Goal: Task Accomplishment & Management: Use online tool/utility

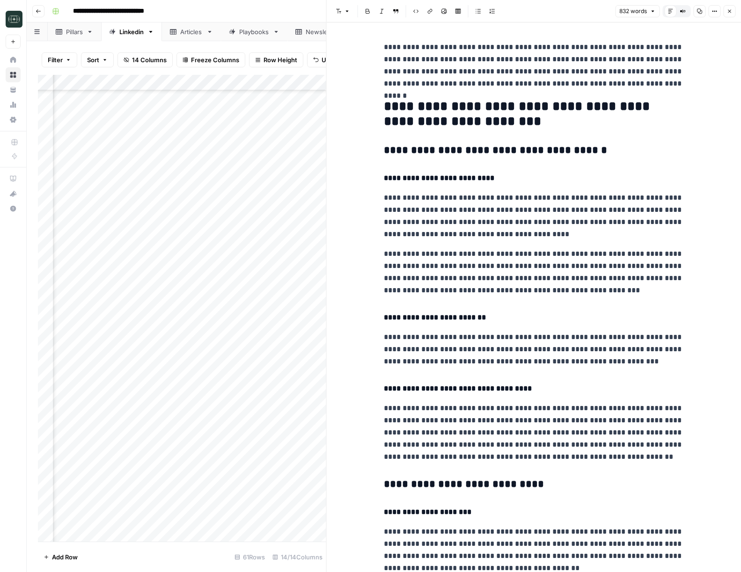
scroll to position [966, 0]
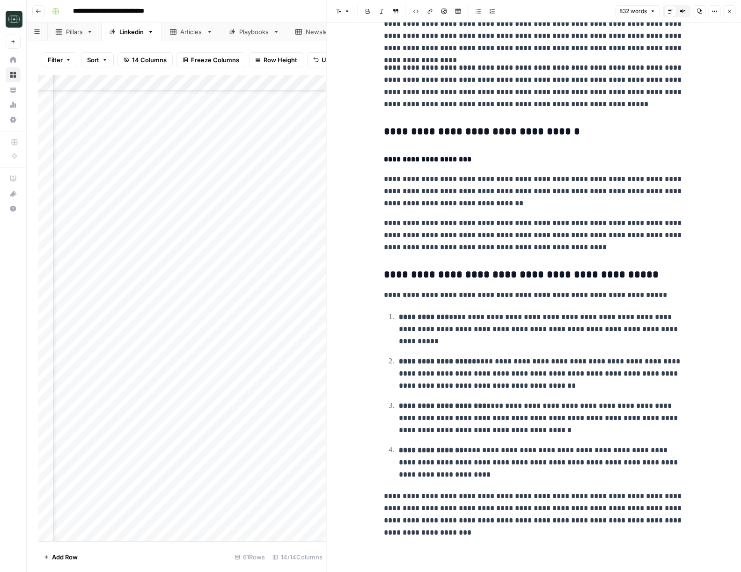
click at [729, 10] on icon "button" at bounding box center [729, 11] width 6 height 6
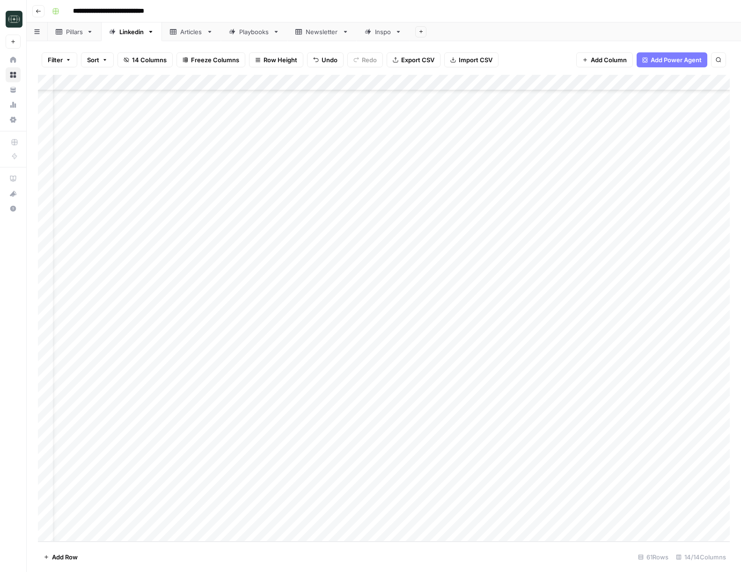
scroll to position [534, 0]
click at [303, 534] on div "Add Column" at bounding box center [384, 308] width 692 height 467
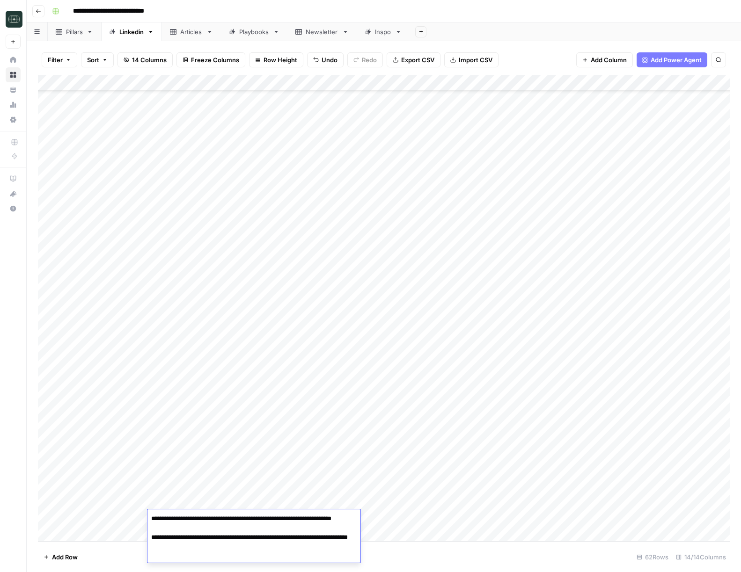
type textarea "**********"
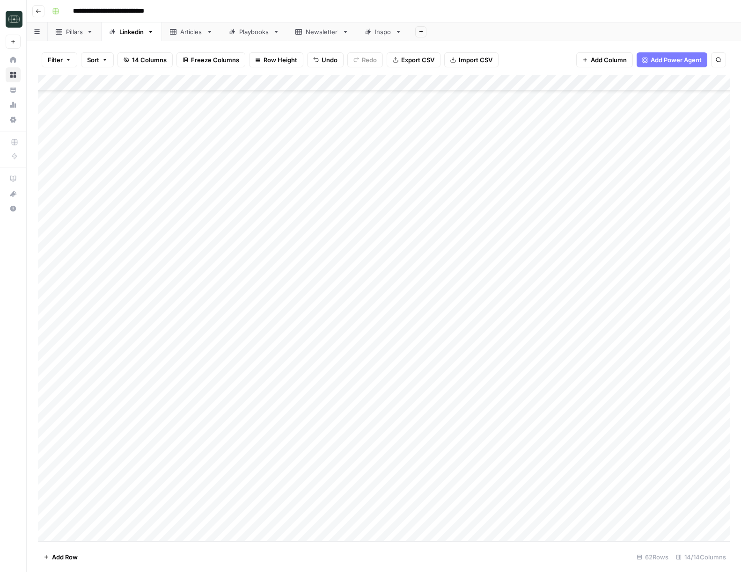
click at [404, 516] on div "Add Column" at bounding box center [384, 308] width 692 height 467
click at [386, 554] on button "News" at bounding box center [386, 555] width 24 height 11
click at [447, 513] on div "Add Column" at bounding box center [384, 308] width 692 height 467
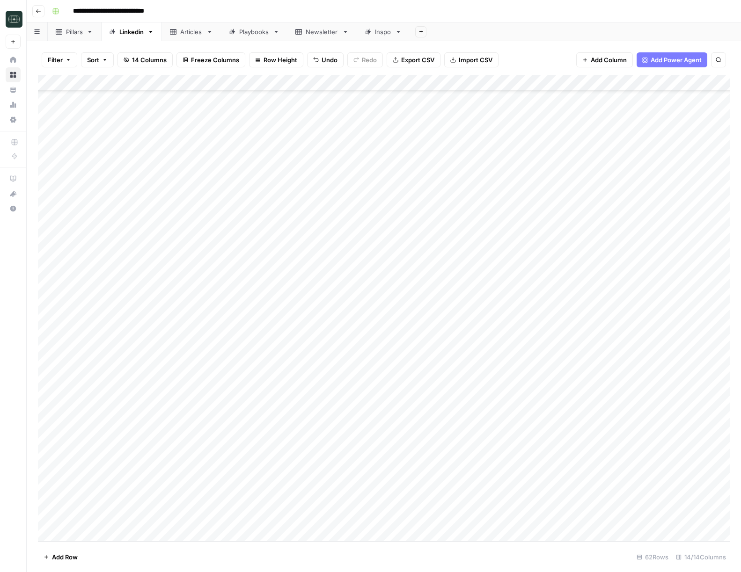
click at [447, 513] on div "Add Column" at bounding box center [384, 308] width 692 height 467
drag, startPoint x: 459, startPoint y: 558, endPoint x: 466, endPoint y: 553, distance: 8.1
click at [459, 558] on button "Short ( 50-100 words)" at bounding box center [467, 554] width 70 height 11
click at [537, 514] on div "Add Column" at bounding box center [384, 308] width 692 height 467
click at [287, 532] on div "Add Column" at bounding box center [384, 308] width 692 height 467
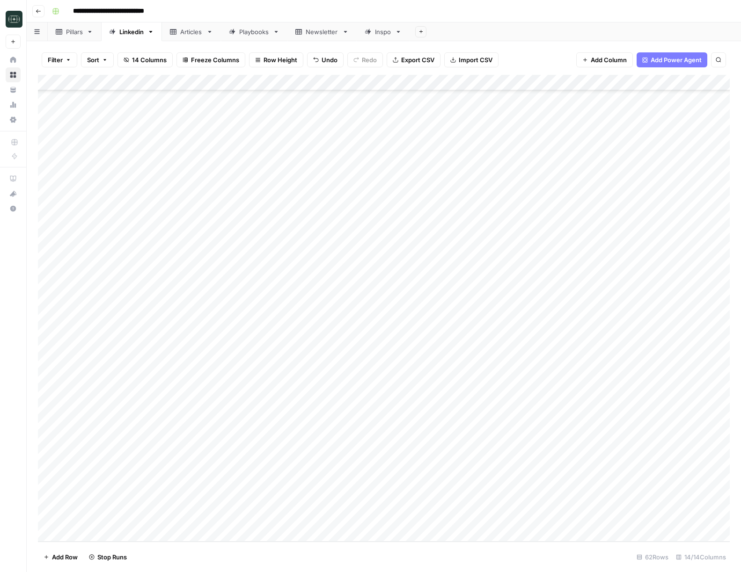
scroll to position [566, 0]
click at [249, 506] on div "Add Column" at bounding box center [384, 308] width 692 height 467
click at [84, 493] on div "Add Column" at bounding box center [384, 308] width 692 height 467
click at [166, 519] on div "Add Column" at bounding box center [384, 308] width 692 height 467
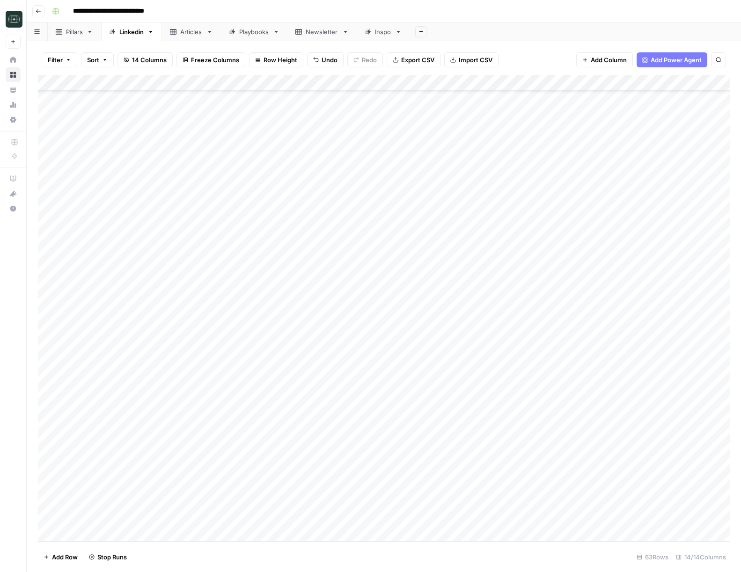
click at [166, 519] on div "Add Column" at bounding box center [384, 308] width 692 height 467
type textarea "**********"
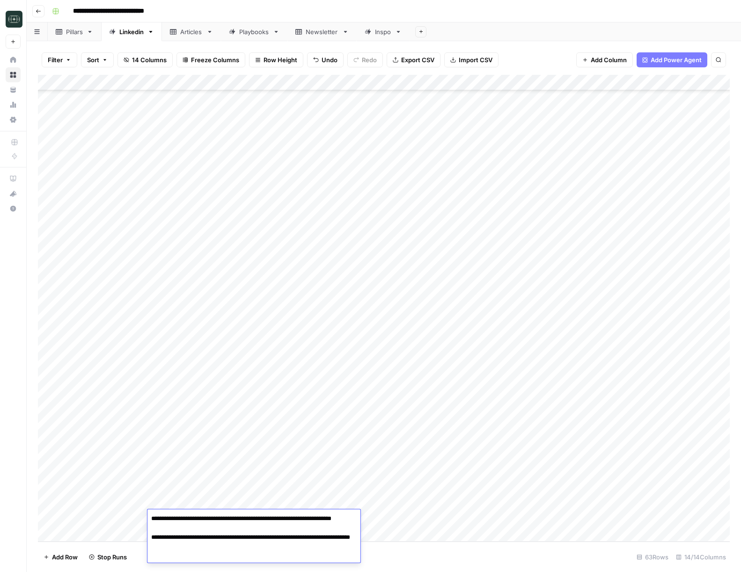
click at [397, 519] on div "Add Column" at bounding box center [384, 308] width 692 height 467
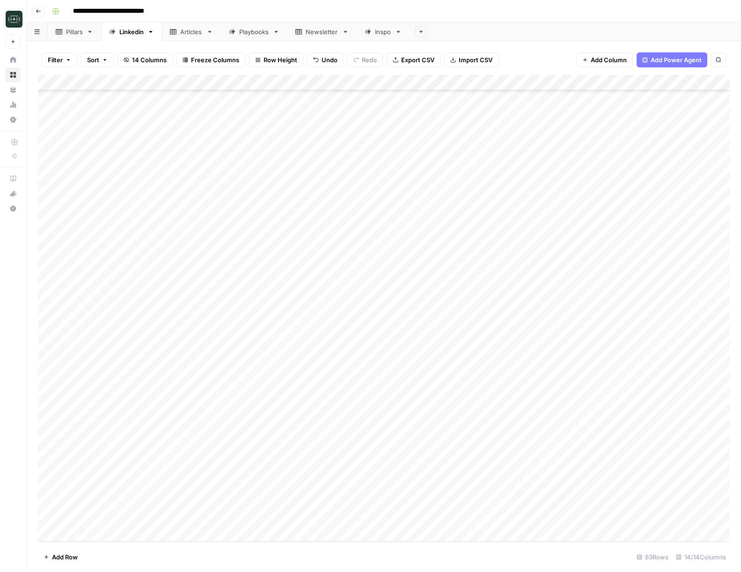
click at [389, 519] on div "Add Column" at bounding box center [384, 308] width 692 height 467
type input "viral"
click at [404, 553] on button "viral" at bounding box center [401, 554] width 19 height 11
click at [470, 519] on div "Add Column" at bounding box center [384, 308] width 692 height 467
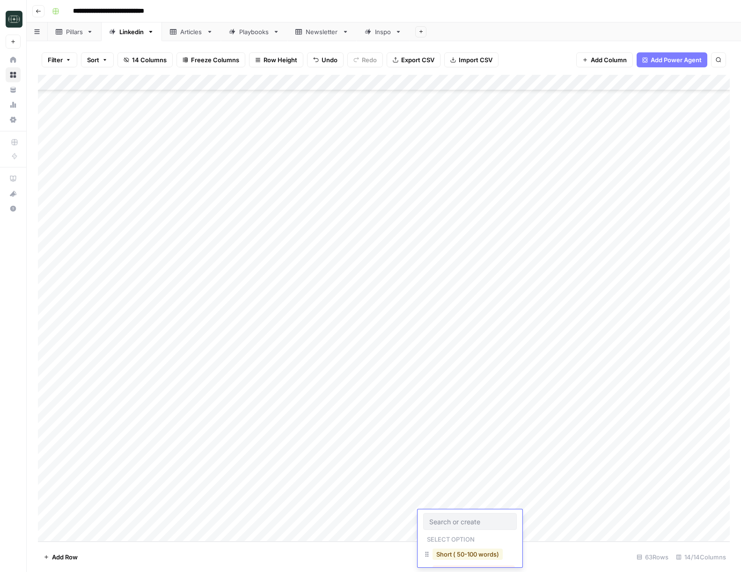
click at [459, 551] on button "Short ( 50-100 words)" at bounding box center [467, 554] width 70 height 11
click at [547, 517] on div "Add Column" at bounding box center [384, 308] width 692 height 467
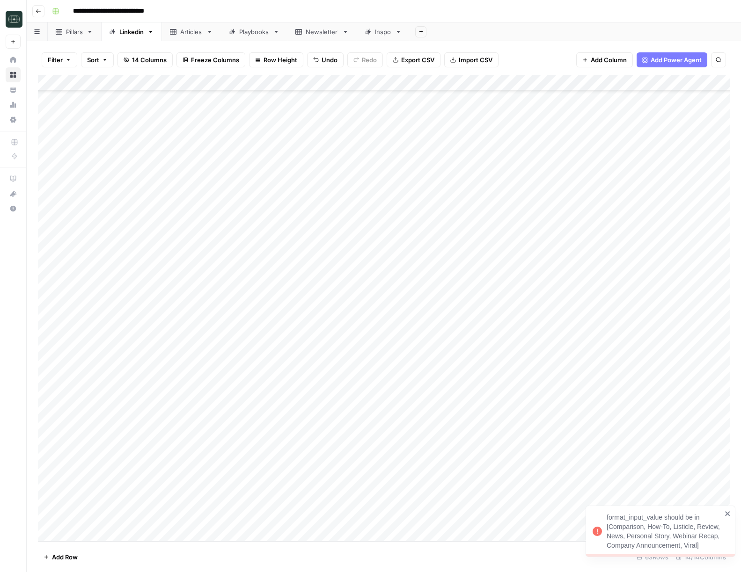
click at [388, 517] on div "Add Column" at bounding box center [384, 308] width 692 height 467
click at [369, 518] on div "Add Column" at bounding box center [384, 308] width 692 height 467
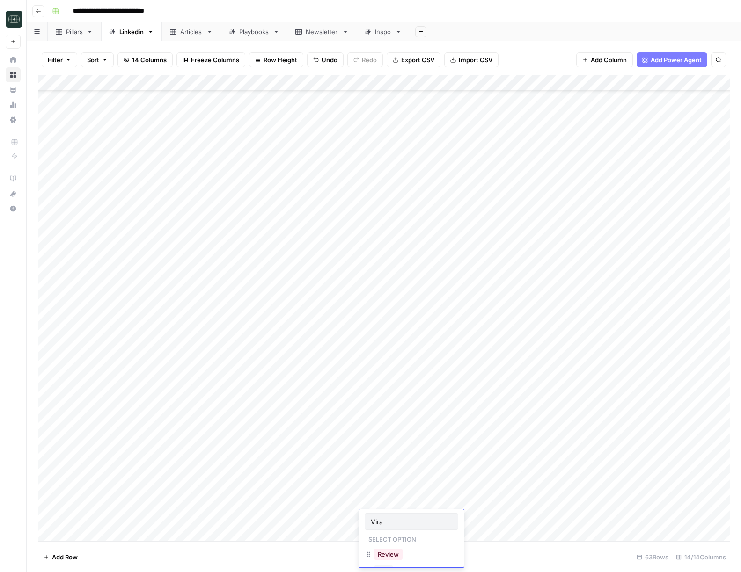
type input "Viral"
click at [414, 75] on div "Add Column" at bounding box center [384, 308] width 692 height 467
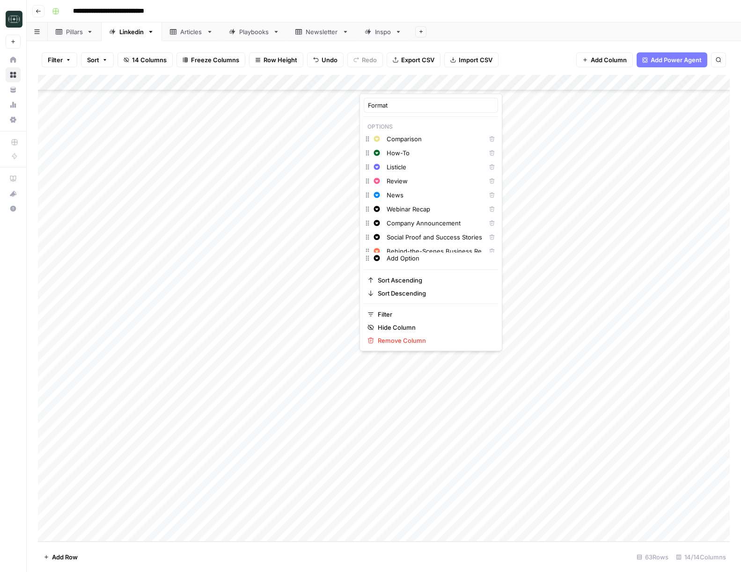
scroll to position [63, 0]
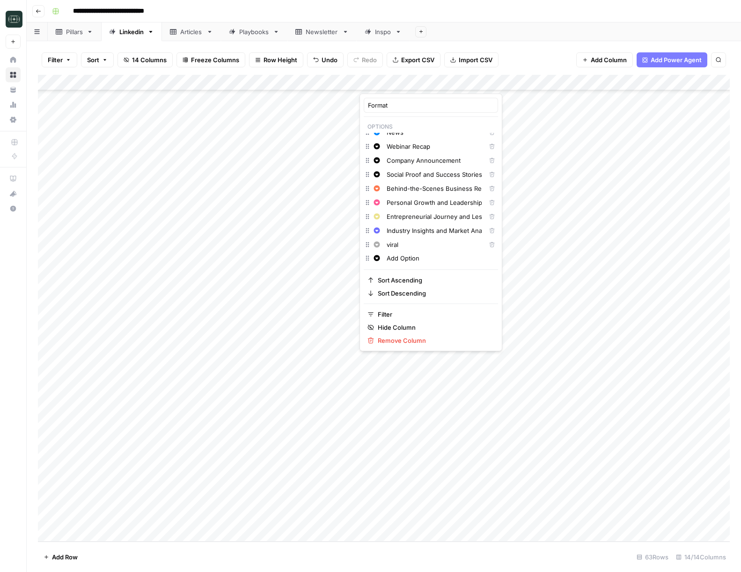
click at [400, 244] on input "viral" at bounding box center [433, 244] width 95 height 9
type input "Viral"
click at [232, 276] on div "Add Column" at bounding box center [384, 308] width 692 height 467
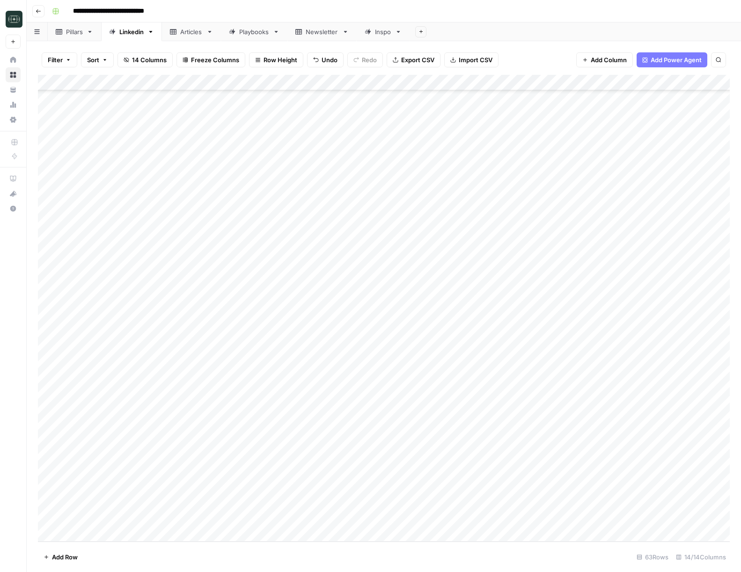
click at [384, 522] on div "Add Column" at bounding box center [384, 308] width 692 height 467
type input "Viral"
click at [383, 551] on button "Viral" at bounding box center [384, 554] width 20 height 11
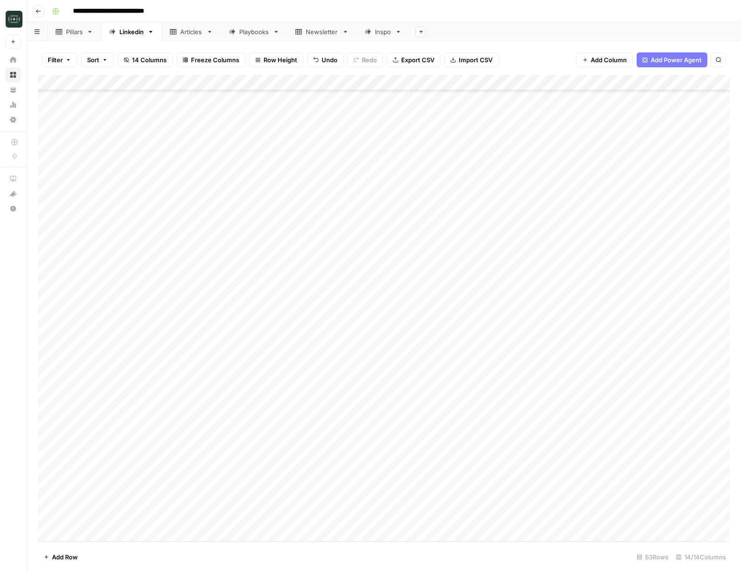
click at [538, 511] on div "Add Column" at bounding box center [384, 308] width 692 height 467
click at [634, 523] on div "Add Column" at bounding box center [384, 308] width 692 height 467
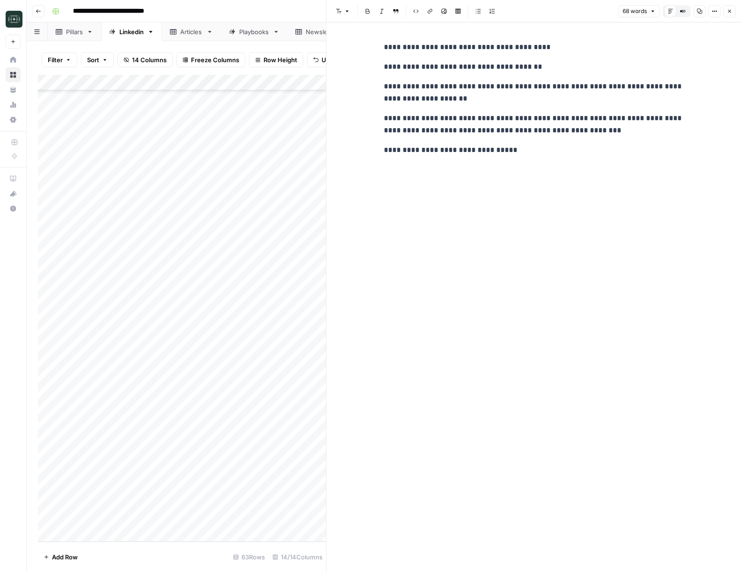
click at [727, 11] on icon "button" at bounding box center [729, 11] width 6 height 6
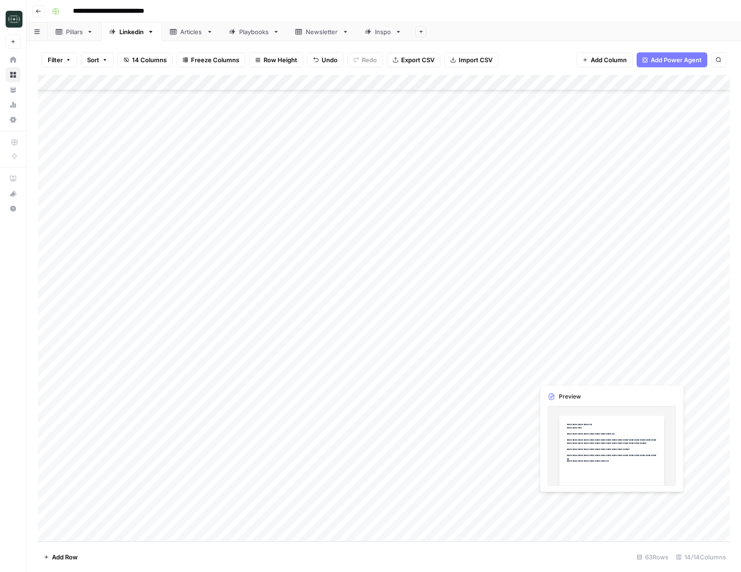
click at [642, 501] on div "Add Column" at bounding box center [384, 308] width 692 height 467
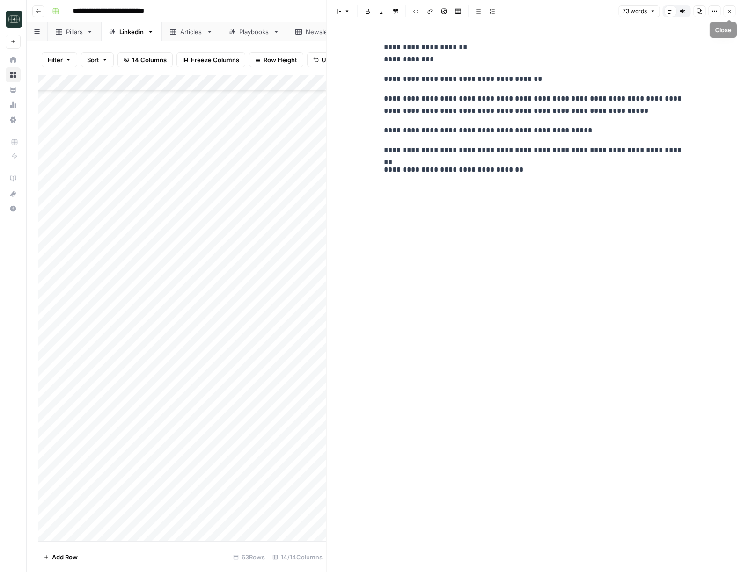
click at [731, 13] on icon "button" at bounding box center [729, 11] width 6 height 6
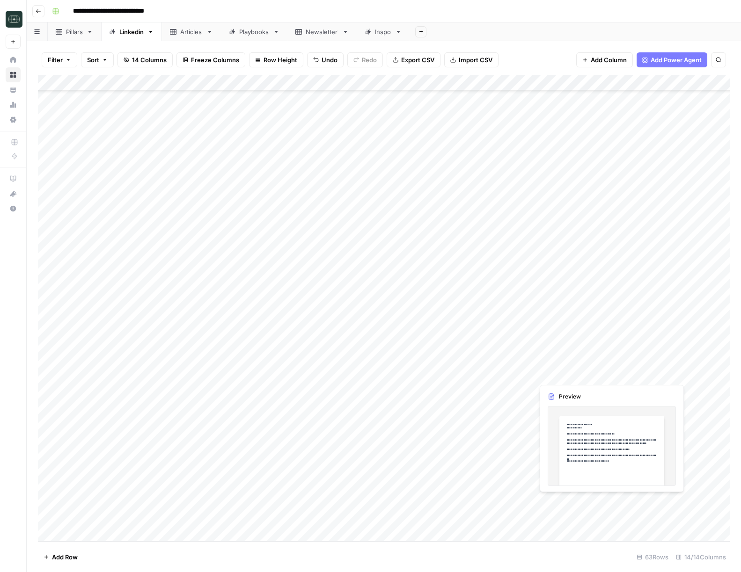
click at [634, 521] on div "Add Column" at bounding box center [384, 308] width 692 height 467
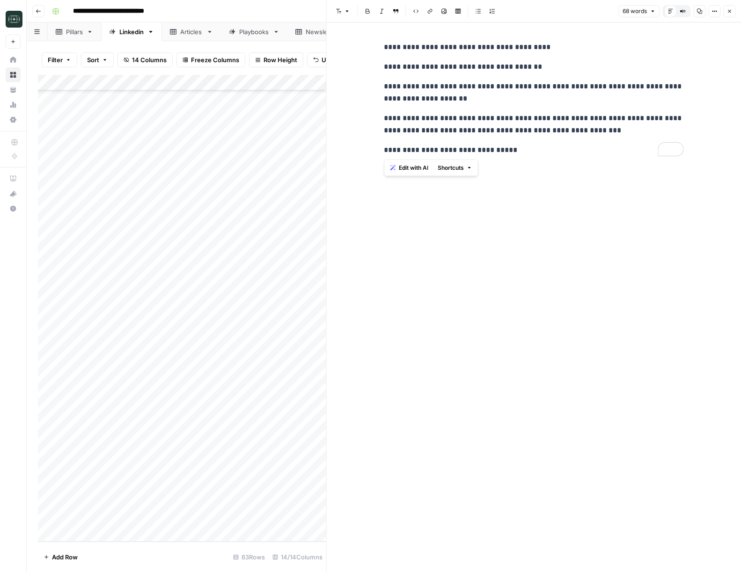
drag, startPoint x: 463, startPoint y: 128, endPoint x: 375, endPoint y: 43, distance: 122.1
click at [375, 43] on div "**********" at bounding box center [534, 297] width 415 height 550
click at [729, 12] on icon "button" at bounding box center [729, 11] width 3 height 3
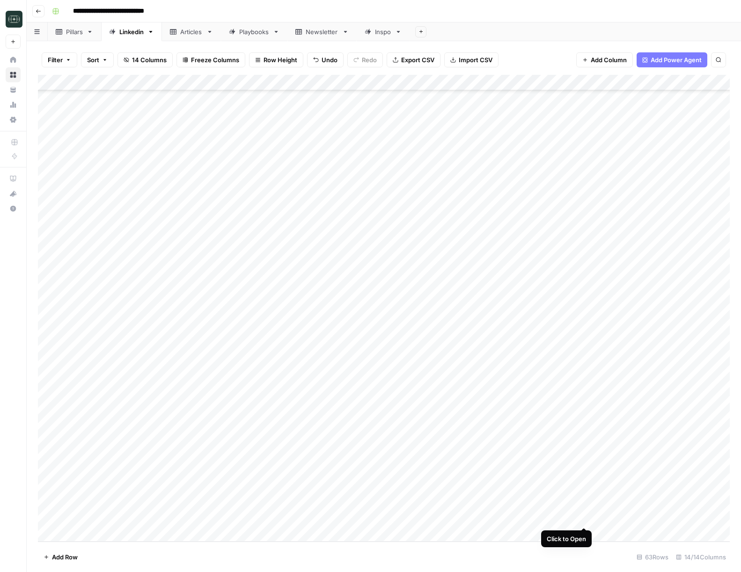
click at [583, 520] on div "Add Column" at bounding box center [384, 308] width 692 height 467
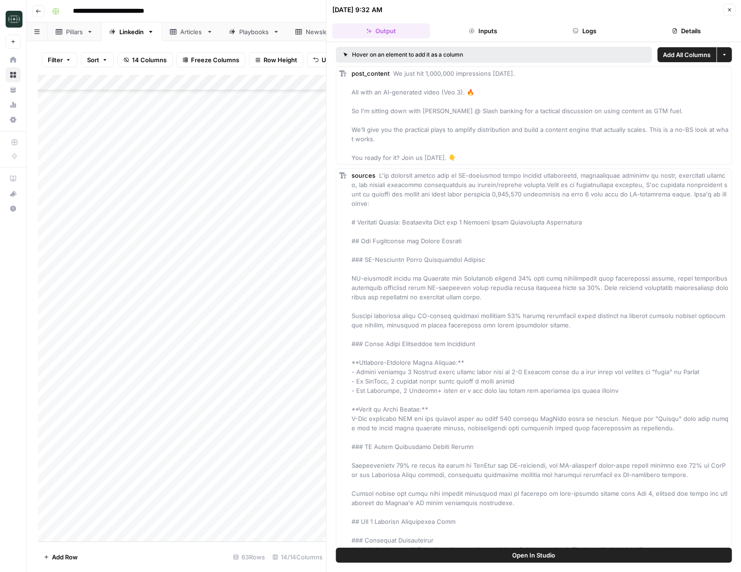
click at [590, 32] on button "Logs" at bounding box center [584, 30] width 98 height 15
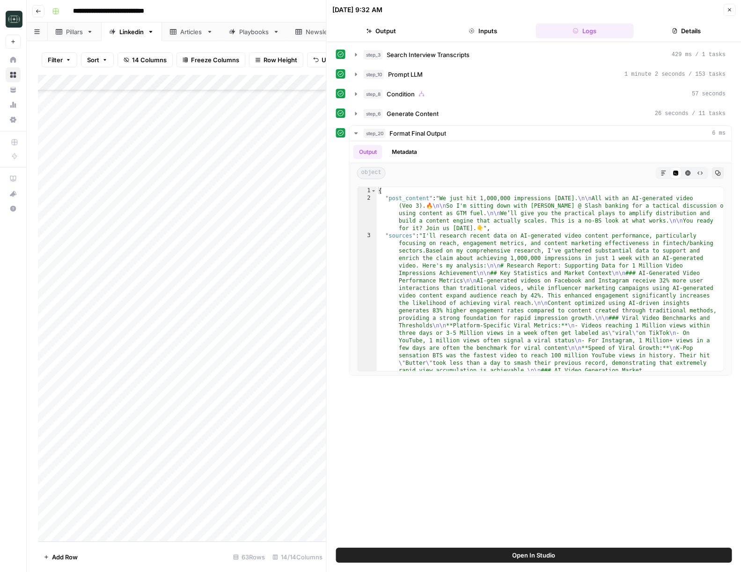
click at [371, 30] on icon "button" at bounding box center [369, 31] width 6 height 6
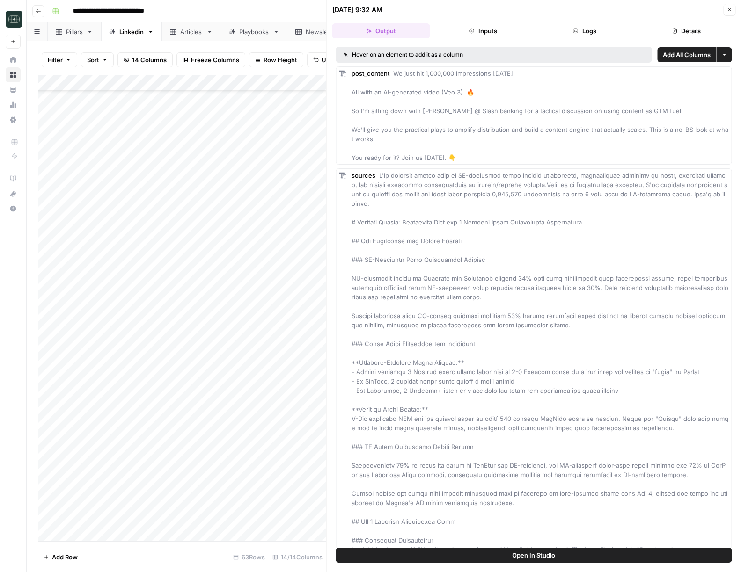
click at [719, 8] on div "[DATE] 9:32 AM" at bounding box center [526, 9] width 388 height 9
drag, startPoint x: 726, startPoint y: 7, endPoint x: 711, endPoint y: 69, distance: 63.1
click at [726, 7] on icon "button" at bounding box center [729, 10] width 6 height 6
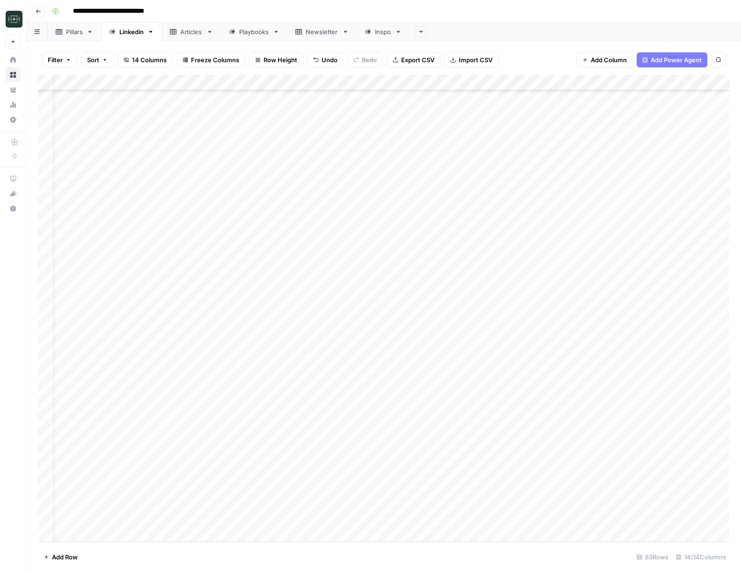
scroll to position [566, 24]
click at [691, 515] on div "Add Column" at bounding box center [384, 308] width 692 height 467
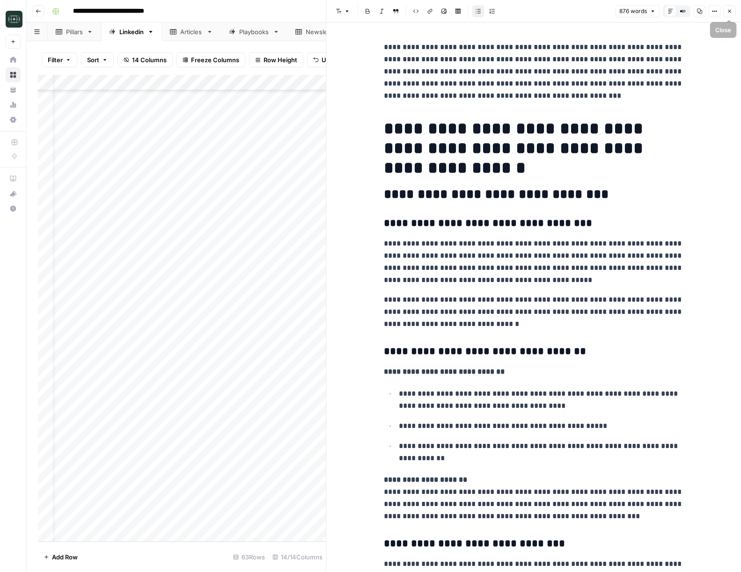
click at [723, 15] on button "Close" at bounding box center [729, 11] width 12 height 12
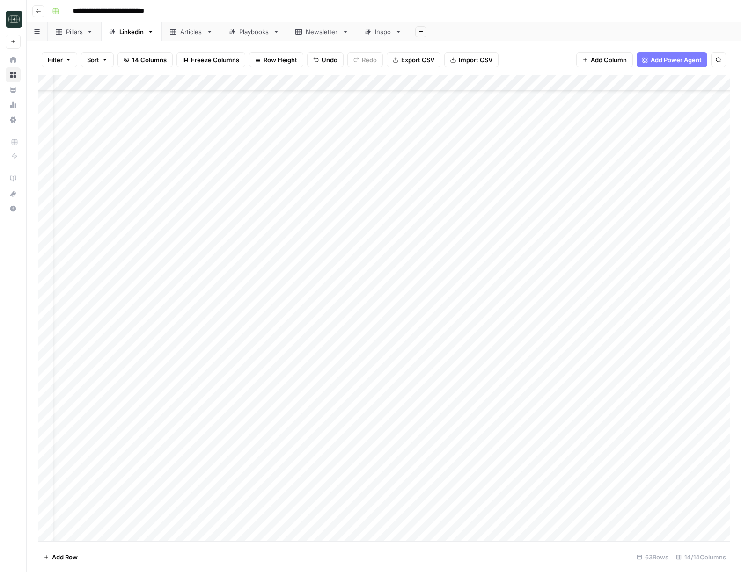
click at [259, 532] on div "Add Column" at bounding box center [384, 308] width 692 height 467
click at [140, 526] on div "Add Column" at bounding box center [384, 308] width 692 height 467
click at [125, 516] on div "Add Column" at bounding box center [384, 308] width 692 height 467
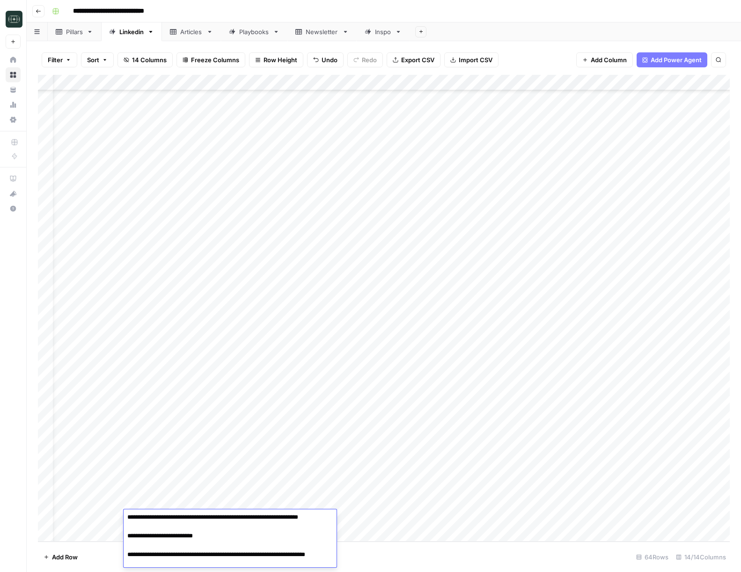
scroll to position [11, 0]
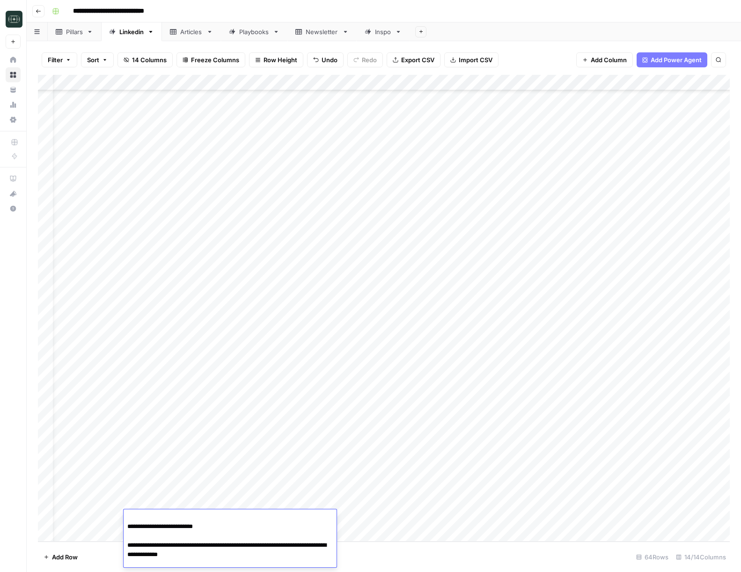
type textarea "**********"
click at [365, 520] on div "Add Column" at bounding box center [384, 308] width 692 height 467
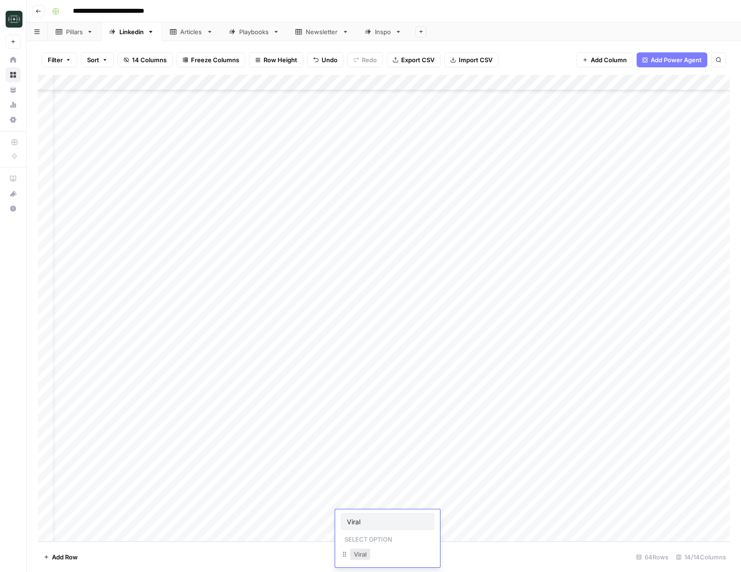
type input "Viral"
drag, startPoint x: 358, startPoint y: 554, endPoint x: 366, endPoint y: 552, distance: 8.4
click at [357, 554] on button "Viral" at bounding box center [360, 554] width 20 height 11
click at [431, 517] on div "Add Column" at bounding box center [384, 308] width 692 height 467
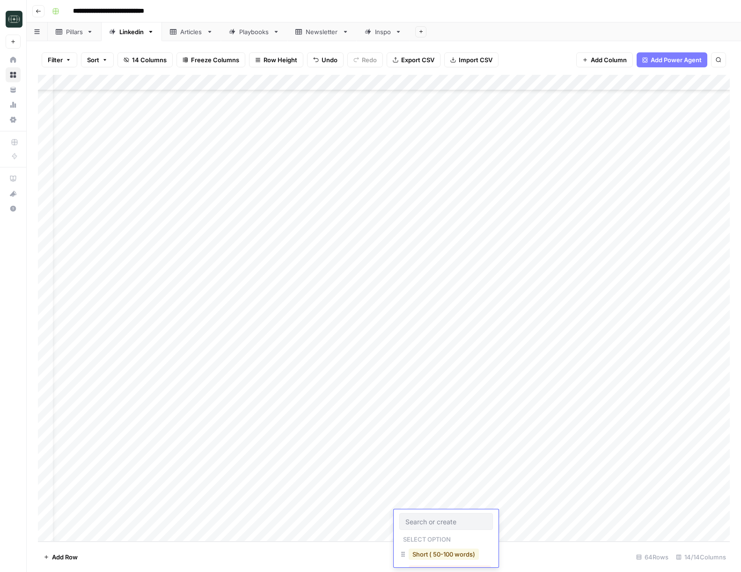
drag, startPoint x: 435, startPoint y: 551, endPoint x: 477, endPoint y: 535, distance: 45.2
click at [436, 551] on button "Short ( 50-100 words)" at bounding box center [443, 554] width 70 height 11
click at [508, 520] on div "Add Column" at bounding box center [384, 308] width 692 height 467
